Goal: Transaction & Acquisition: Purchase product/service

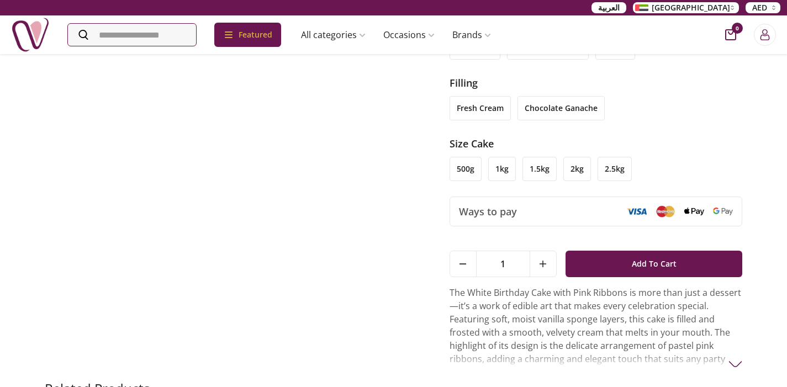
scroll to position [387, 0]
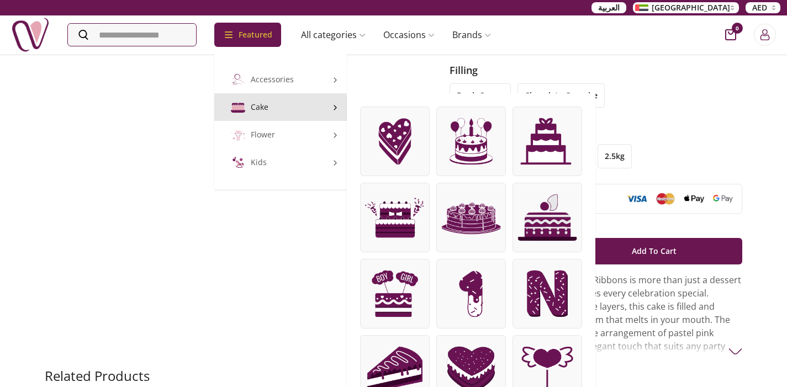
click at [480, 159] on img at bounding box center [471, 141] width 69 height 69
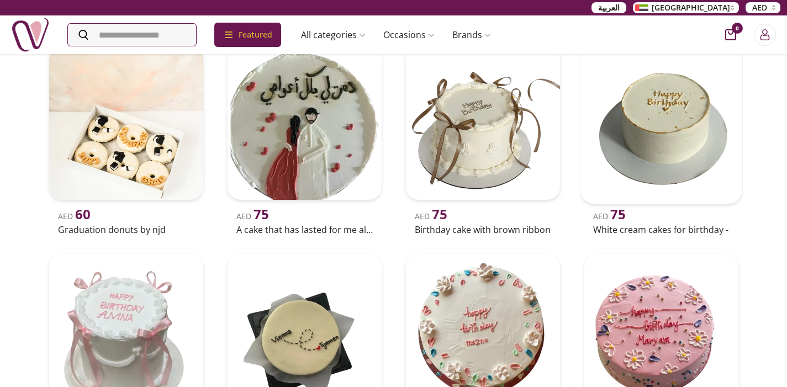
scroll to position [604, 0]
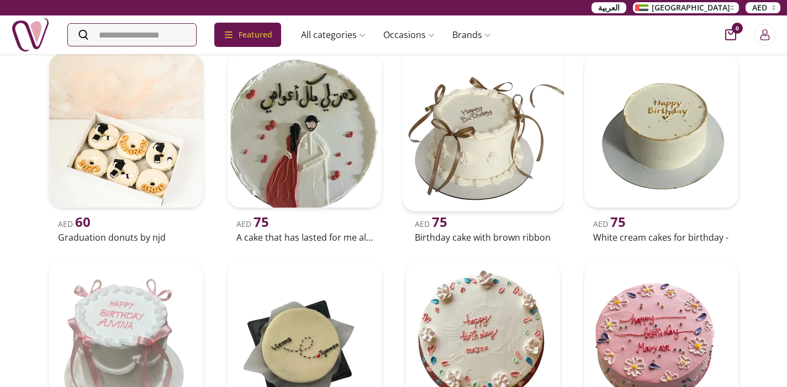
click at [499, 145] on img at bounding box center [483, 131] width 162 height 162
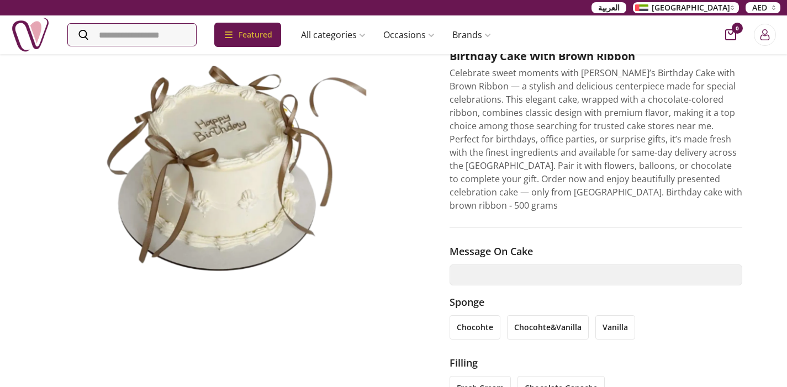
scroll to position [83, 0]
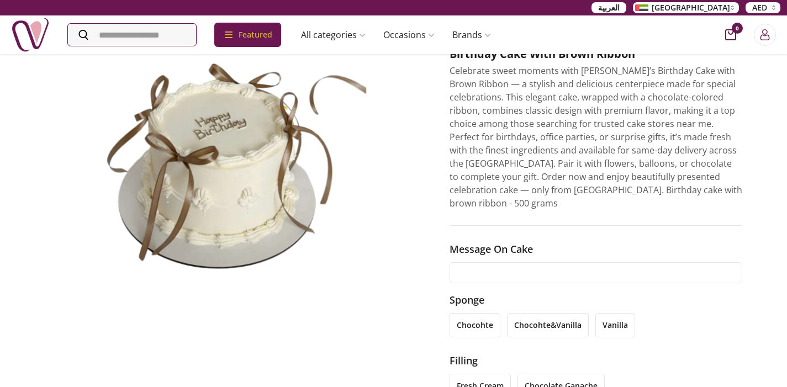
click at [518, 262] on input "text" at bounding box center [596, 272] width 293 height 21
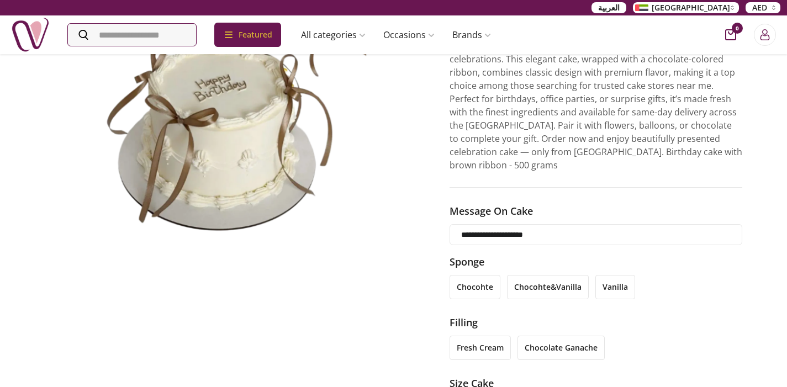
scroll to position [172, 0]
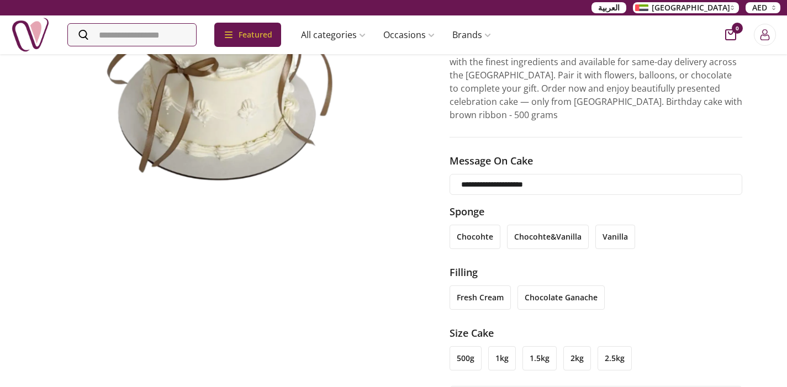
type input "**********"
click at [608, 225] on li "vanilla" at bounding box center [616, 237] width 40 height 24
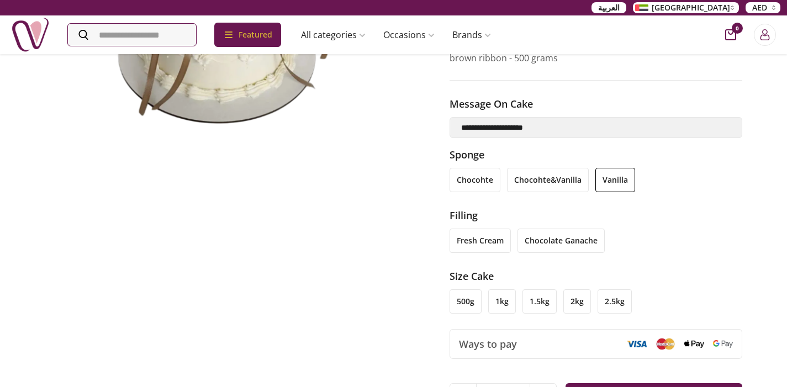
scroll to position [238, 0]
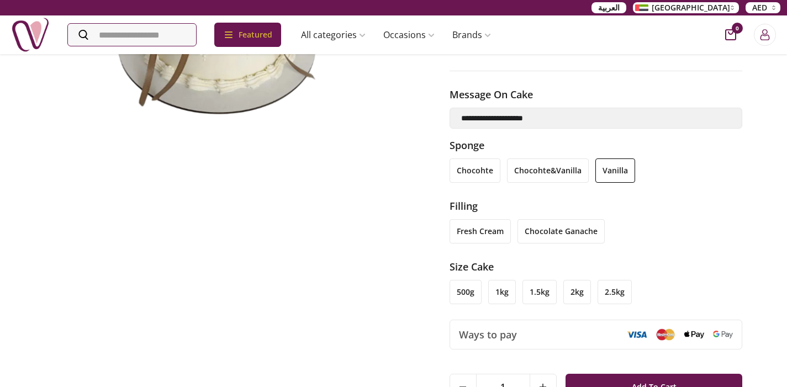
click at [565, 219] on li "chocolate ganache" at bounding box center [561, 231] width 87 height 24
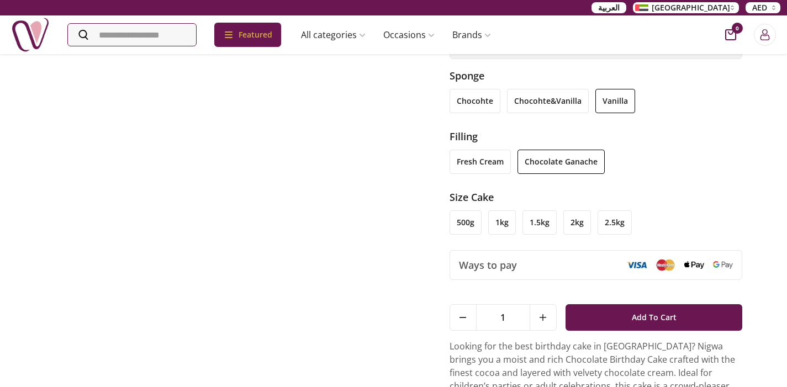
scroll to position [323, 0]
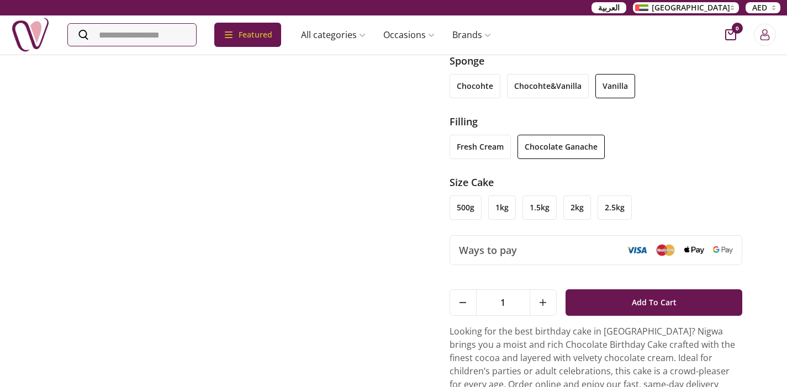
click at [468, 199] on li "500g" at bounding box center [466, 208] width 32 height 24
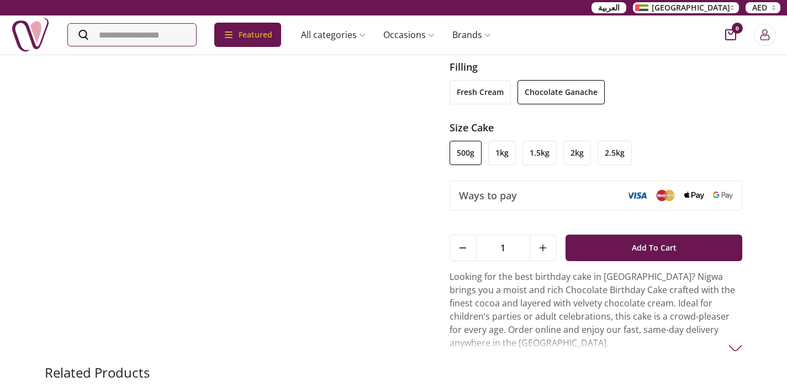
scroll to position [390, 0]
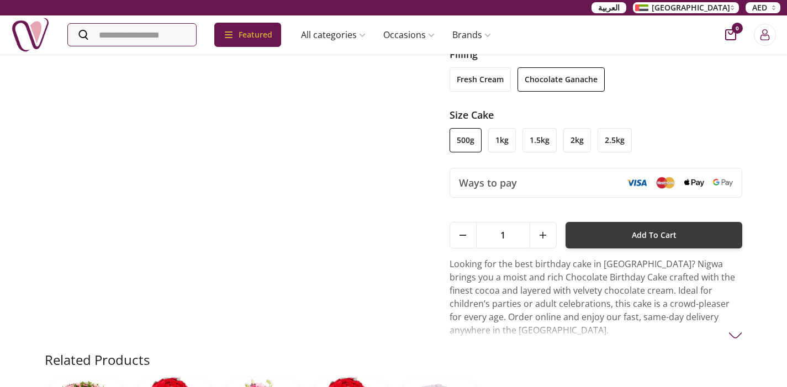
click at [635, 231] on span "Add To Cart" at bounding box center [654, 235] width 45 height 20
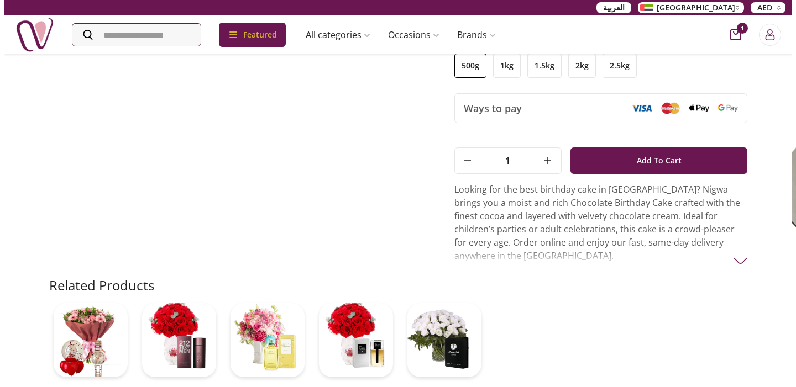
scroll to position [103, 0]
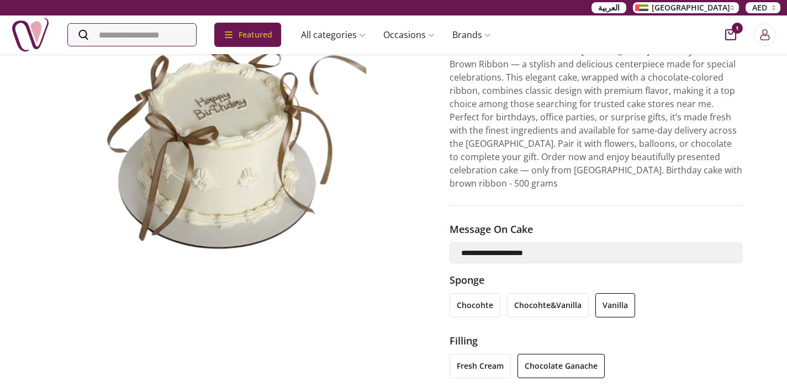
click at [731, 31] on icon "cart-button" at bounding box center [730, 34] width 11 height 11
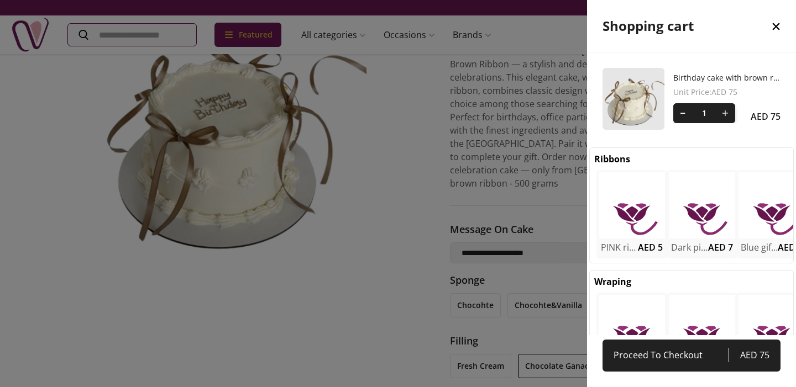
scroll to position [5, 5]
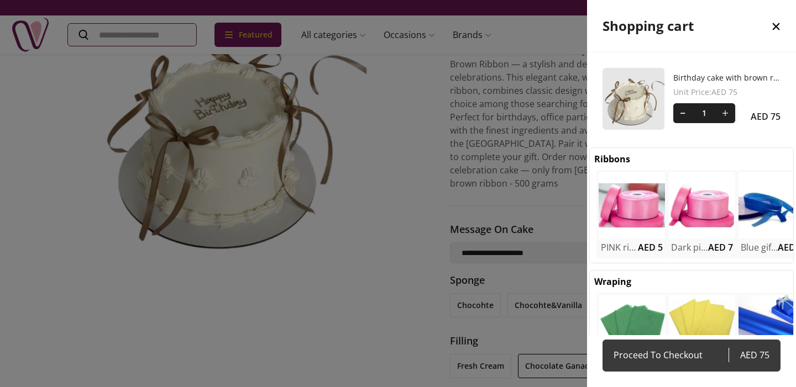
click at [695, 362] on span "Proceed To Checkout" at bounding box center [670, 355] width 115 height 15
select select "**********"
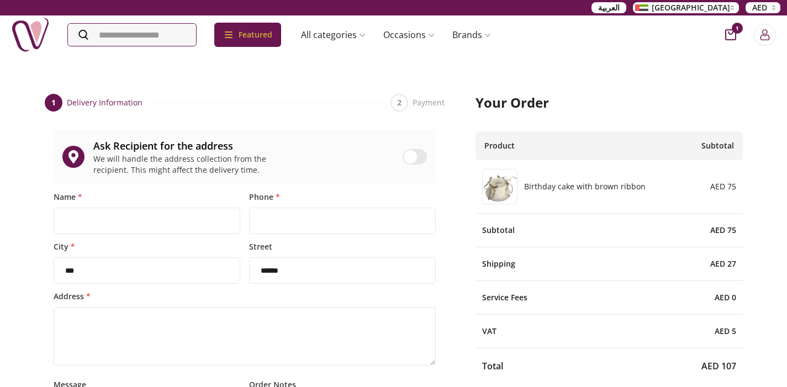
click at [501, 201] on img at bounding box center [500, 187] width 34 height 34
click at [731, 38] on icon "cart-button" at bounding box center [730, 34] width 11 height 11
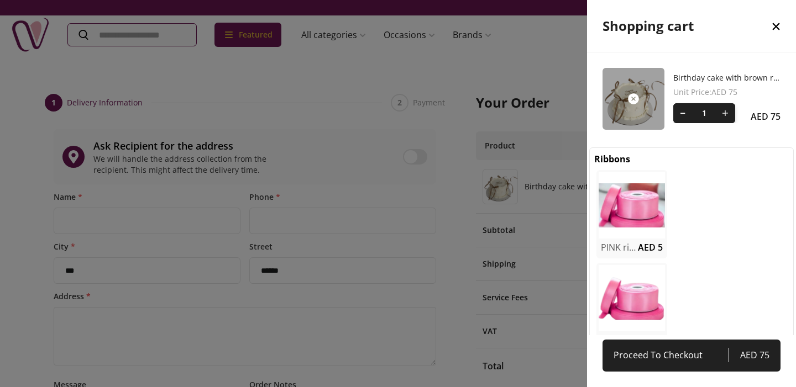
click at [628, 87] on div at bounding box center [633, 99] width 62 height 62
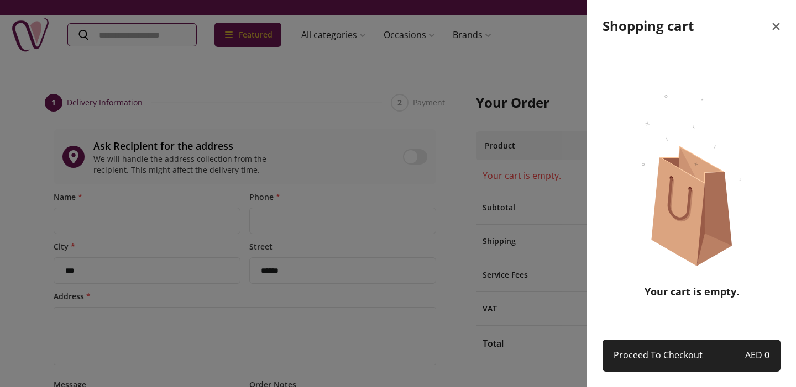
click at [777, 29] on icon "close" at bounding box center [775, 26] width 13 height 13
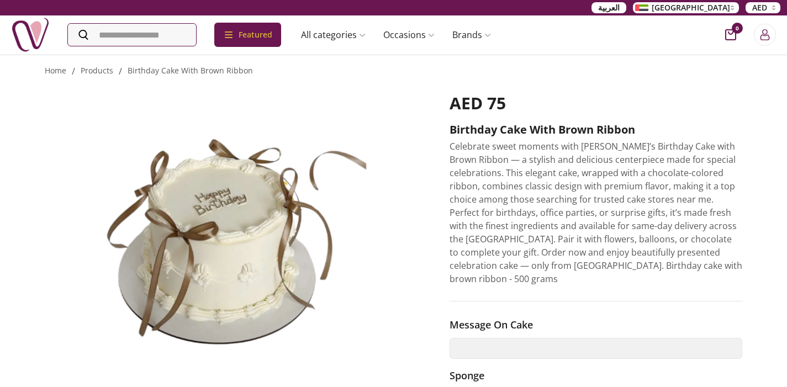
scroll to position [40, 0]
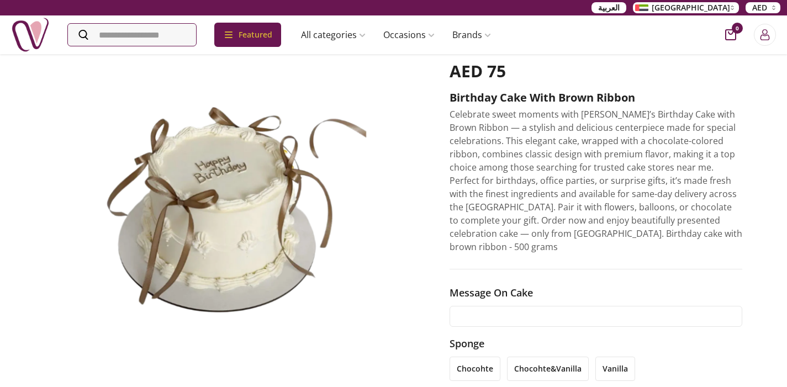
click at [465, 306] on input "text" at bounding box center [596, 316] width 293 height 21
type input "**********"
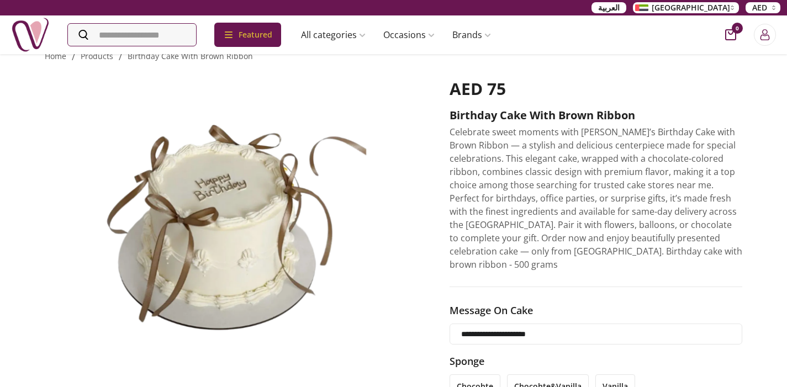
scroll to position [0, 0]
